Goal: Use online tool/utility: Utilize a website feature to perform a specific function

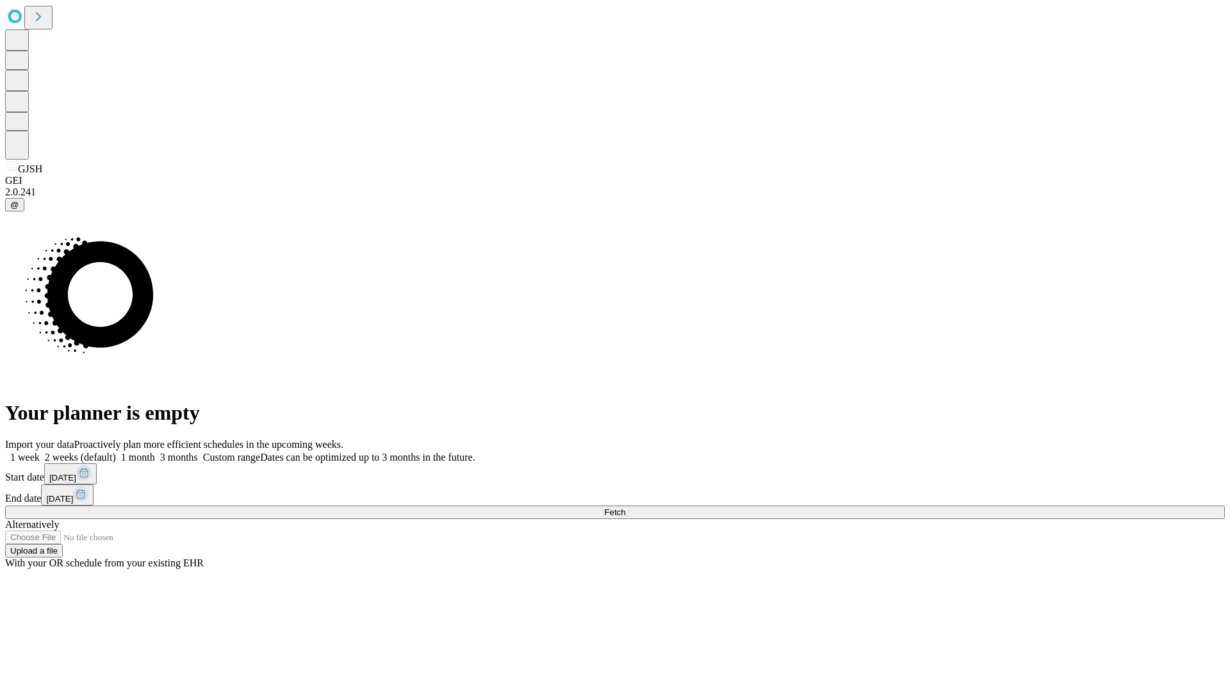
click at [625, 507] on span "Fetch" at bounding box center [614, 512] width 21 height 10
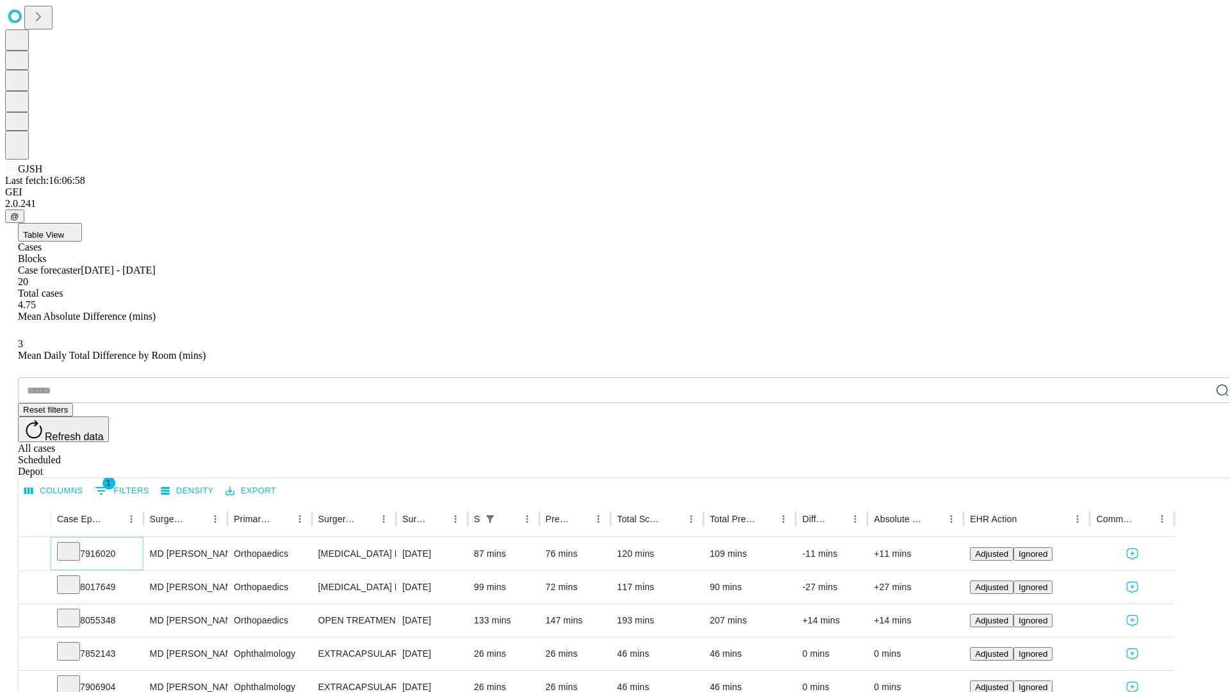
click at [75, 544] on icon at bounding box center [68, 550] width 13 height 13
